Goal: Obtain resource: Download file/media

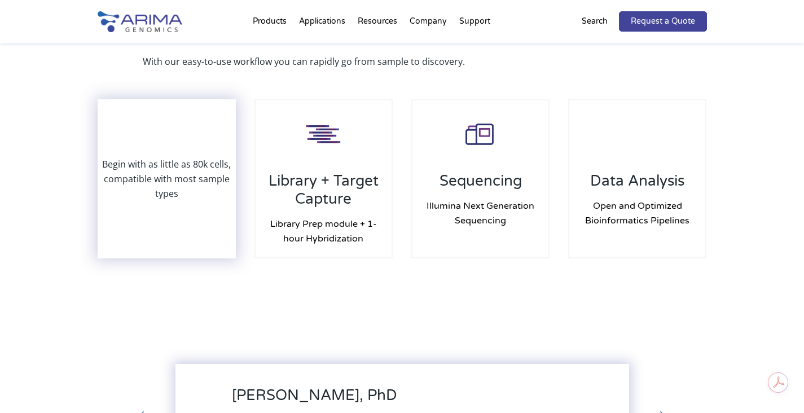
scroll to position [1077, 0]
click at [179, 179] on p "Begin with as little as 80k cells, compatible with most sample types" at bounding box center [167, 179] width 137 height 44
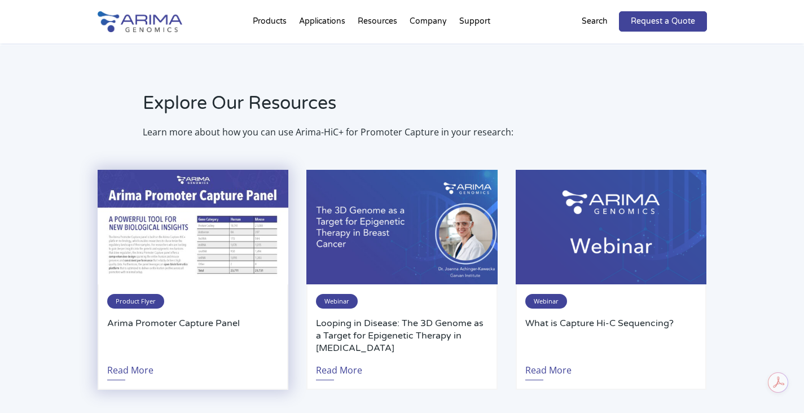
scroll to position [2279, 0]
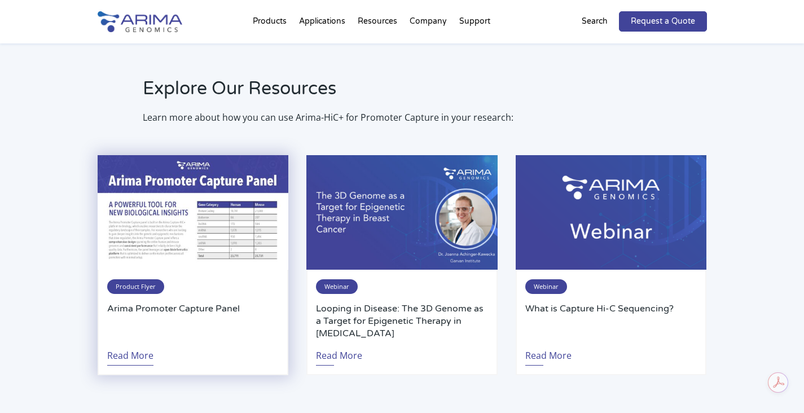
click at [132, 351] on link "Read More" at bounding box center [130, 353] width 46 height 26
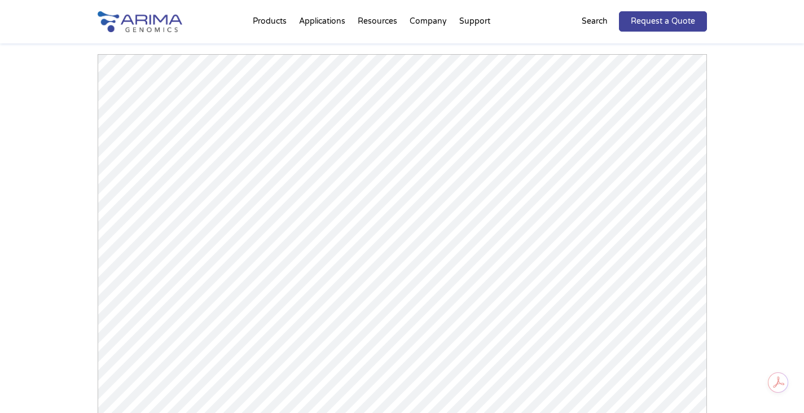
scroll to position [1722, 0]
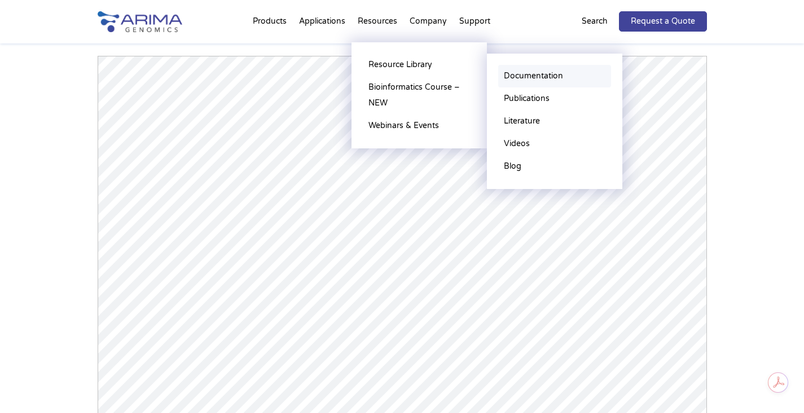
click at [532, 76] on link "Documentation" at bounding box center [554, 76] width 113 height 23
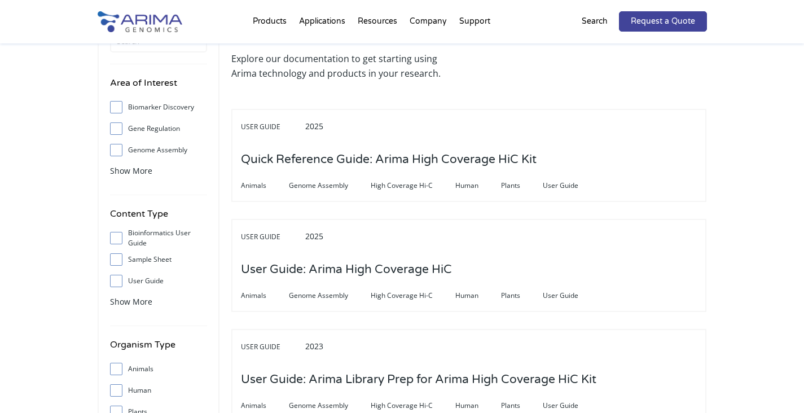
scroll to position [62, 0]
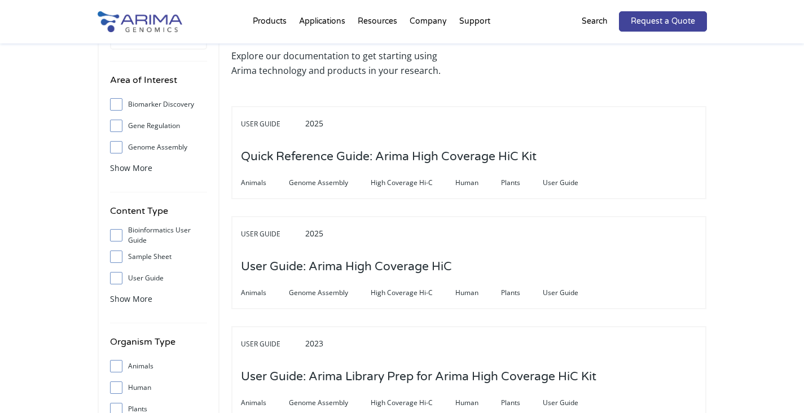
click at [146, 277] on label "User Guide" at bounding box center [158, 278] width 97 height 17
click at [120, 277] on input "User Guide" at bounding box center [115, 277] width 7 height 7
checkbox input "true"
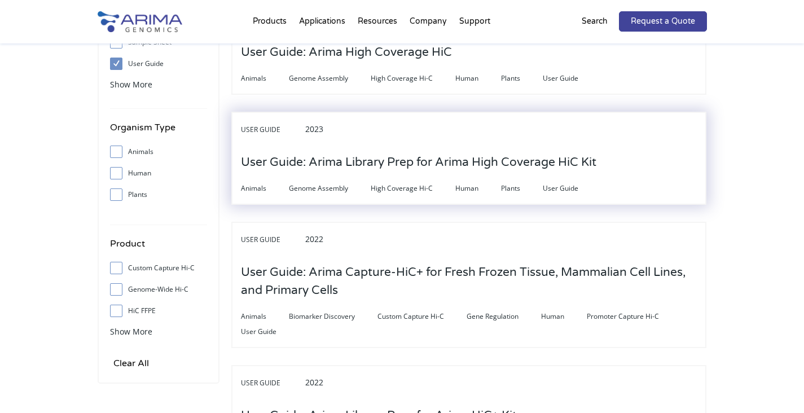
scroll to position [307, 0]
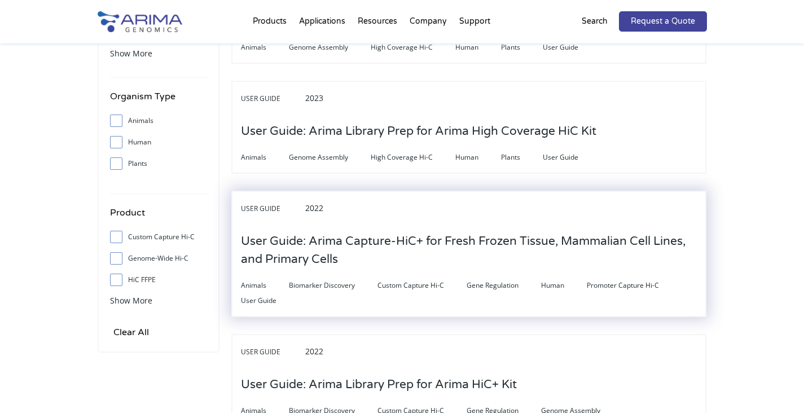
click at [385, 248] on h3 "User Guide: Arima Capture-HiC+ for Fresh Frozen Tissue, Mammalian Cell Lines, a…" at bounding box center [469, 250] width 456 height 53
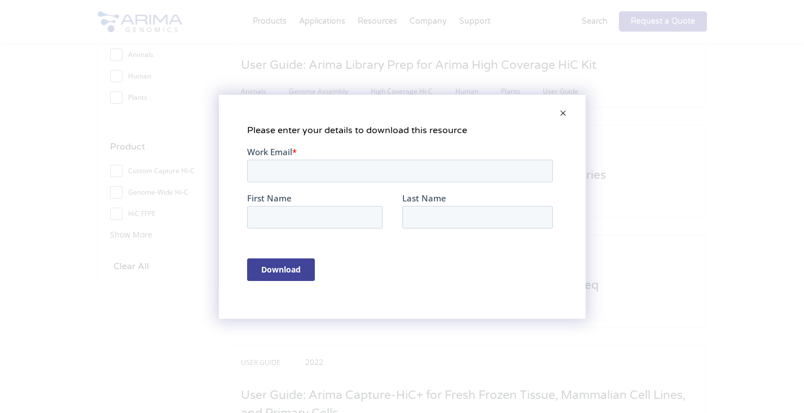
scroll to position [0, 0]
click at [379, 160] on input "Work Email *" at bounding box center [400, 170] width 306 height 23
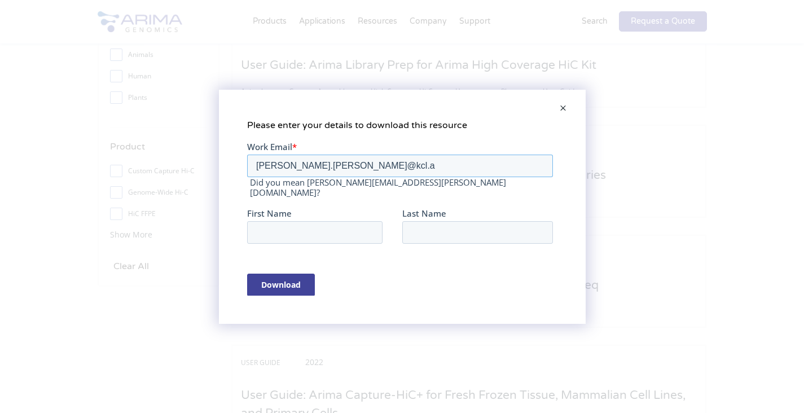
type input "michael.lim@kcl.ac.uk"
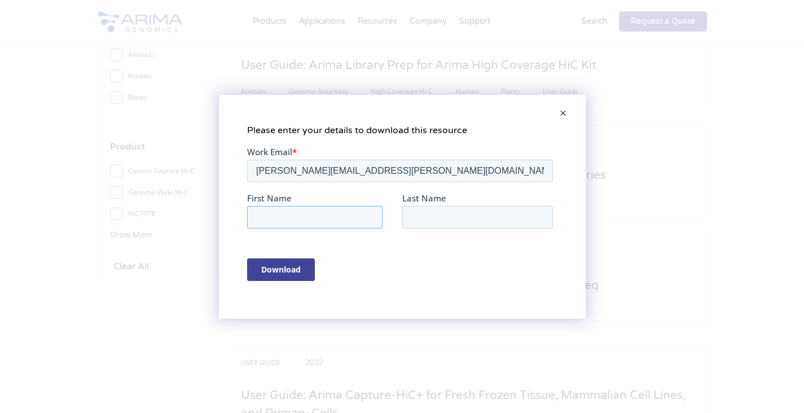
click at [347, 216] on input "First Name" at bounding box center [314, 216] width 135 height 23
type input "Michael"
type input "l"
type input "Lim"
click at [279, 264] on input "Download" at bounding box center [281, 269] width 68 height 23
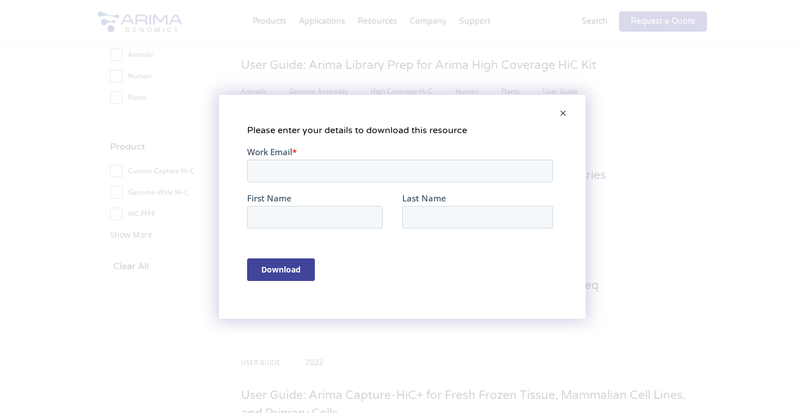
click at [567, 111] on span at bounding box center [563, 113] width 23 height 27
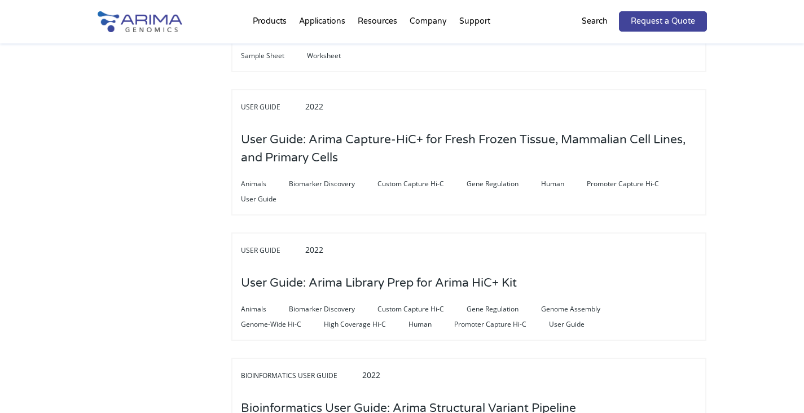
scroll to position [623, 0]
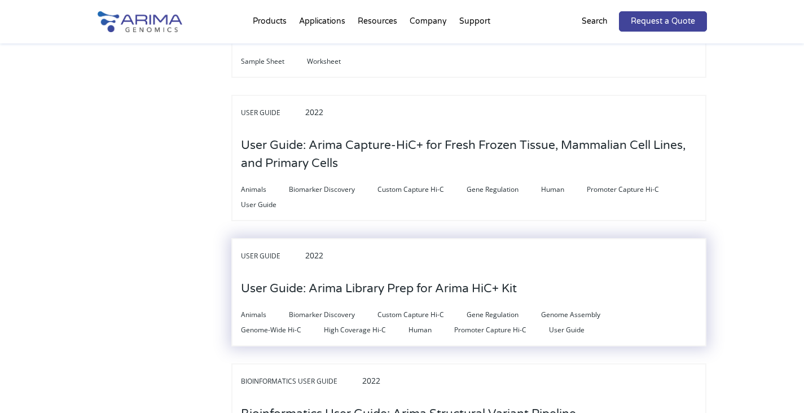
click at [488, 281] on h3 "User Guide: Arima Library Prep for Arima HiC+ Kit" at bounding box center [379, 288] width 276 height 35
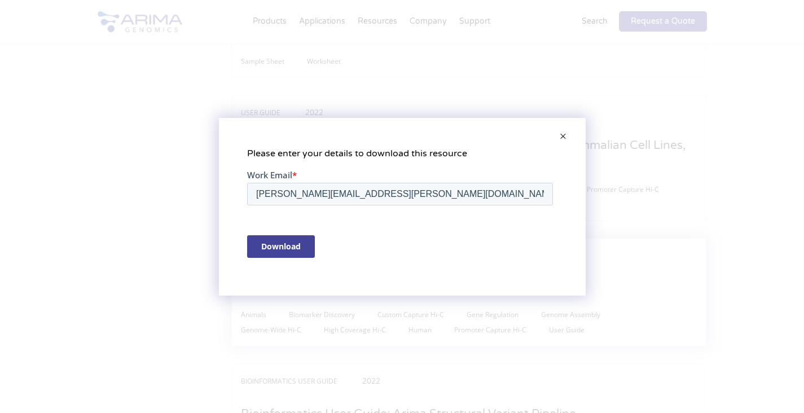
scroll to position [0, 0]
click at [278, 243] on input "Download" at bounding box center [281, 246] width 68 height 23
click at [566, 135] on span at bounding box center [563, 137] width 23 height 27
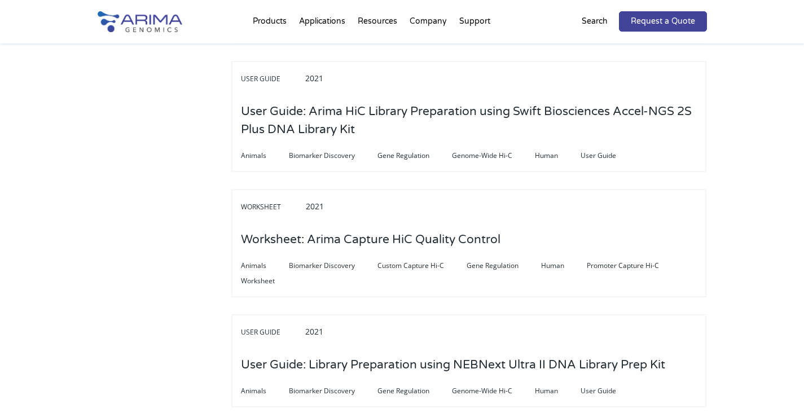
scroll to position [1298, 0]
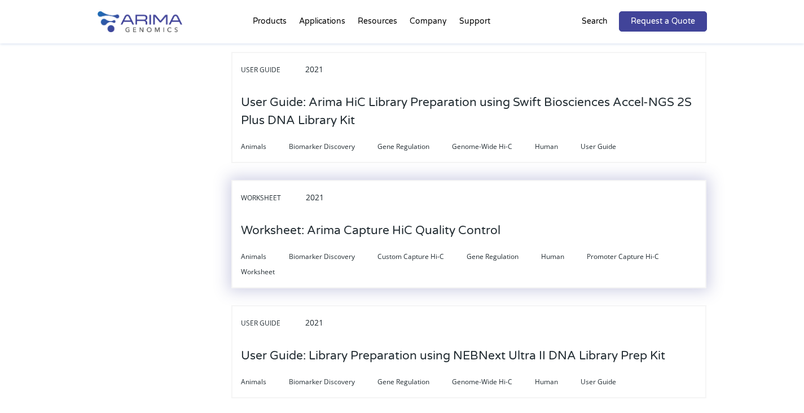
click at [524, 190] on div "Worksheet 2021" at bounding box center [469, 202] width 456 height 24
click at [479, 213] on h3 "Worksheet: Arima Capture HiC Quality Control" at bounding box center [371, 230] width 260 height 35
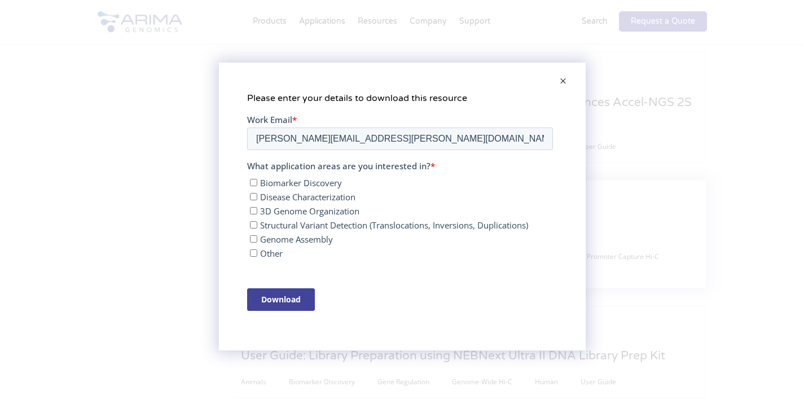
scroll to position [0, 0]
click at [254, 196] on input "Disease Characterization" at bounding box center [252, 196] width 7 height 7
checkbox input "true"
click at [250, 208] on input "3D Genome Organization" at bounding box center [252, 210] width 7 height 7
checkbox input "true"
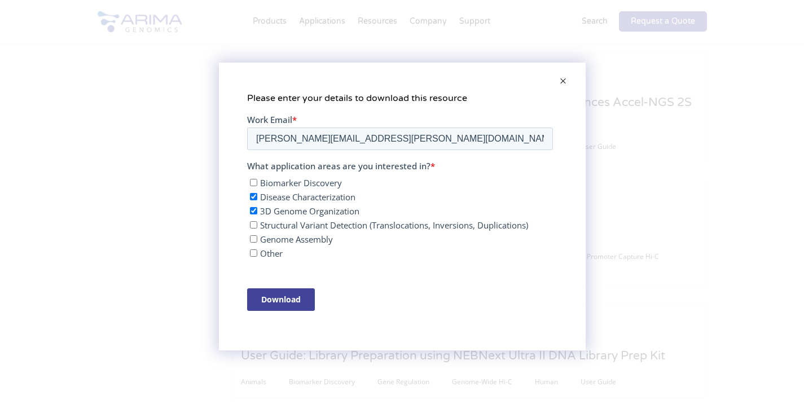
click at [291, 316] on div "Download" at bounding box center [402, 300] width 310 height 42
click at [292, 301] on input "Download" at bounding box center [281, 299] width 68 height 23
click at [564, 80] on span at bounding box center [563, 81] width 23 height 27
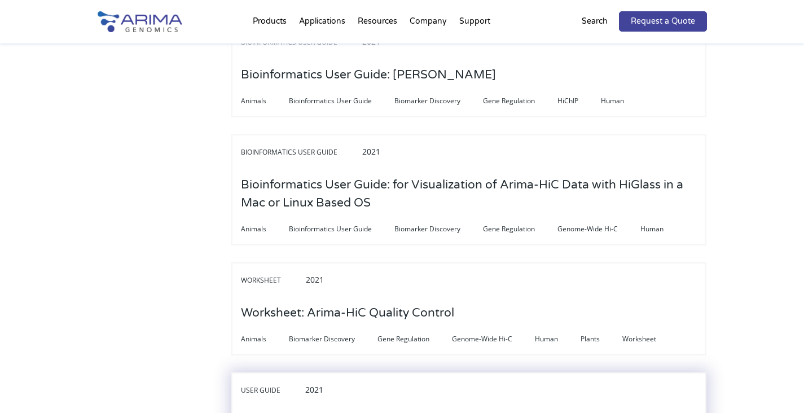
scroll to position [2059, 0]
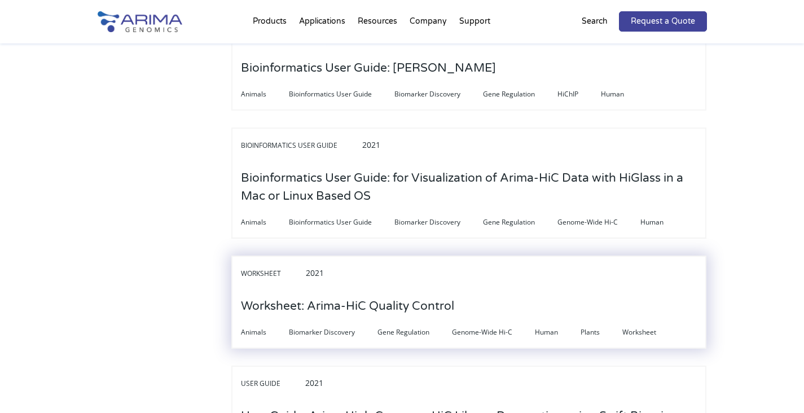
click at [447, 265] on div "Worksheet 2021" at bounding box center [469, 277] width 456 height 24
click at [435, 289] on h3 "Worksheet: Arima-HiC Quality Control" at bounding box center [347, 306] width 213 height 35
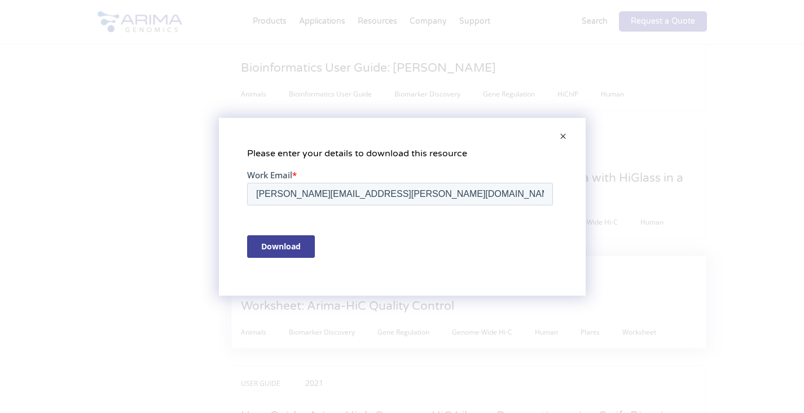
scroll to position [0, 0]
click at [291, 249] on input "Download" at bounding box center [281, 246] width 68 height 23
click at [559, 135] on span at bounding box center [563, 137] width 23 height 27
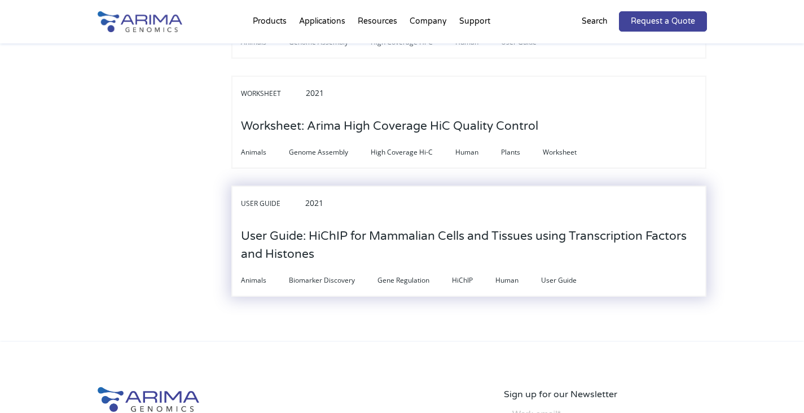
scroll to position [3796, 0]
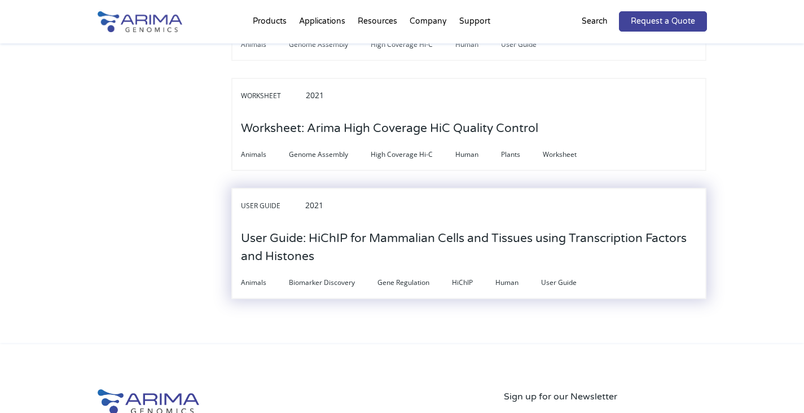
click at [536, 221] on h3 "User Guide: HiChIP for Mammalian Cells and Tissues using Transcription Factors …" at bounding box center [469, 247] width 456 height 53
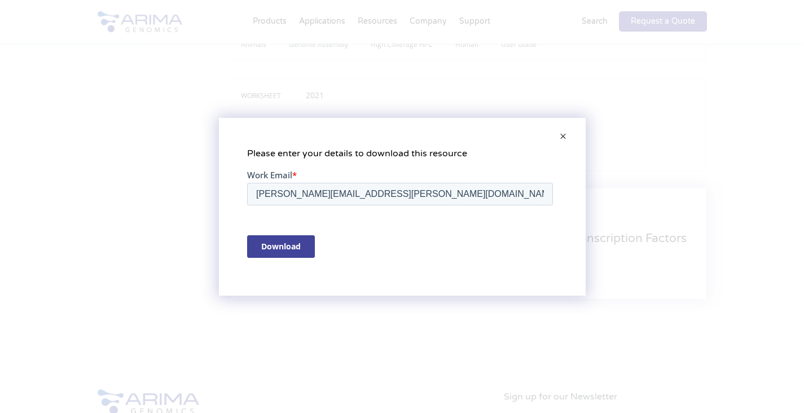
scroll to position [0, 0]
click at [289, 244] on input "Download" at bounding box center [281, 246] width 68 height 23
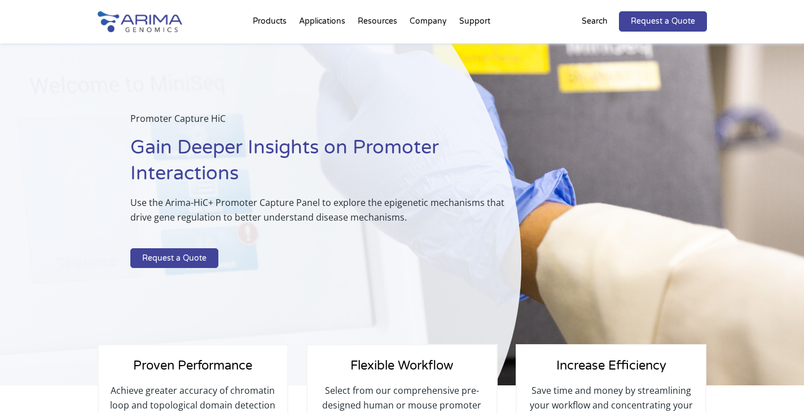
scroll to position [1722, 0]
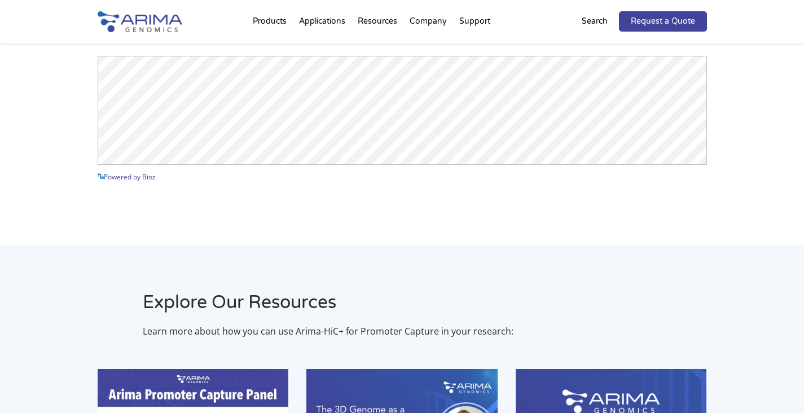
select select "Other/Non-US"
select select "United Kingdom"
